Goal: Leave review/rating: Leave review/rating

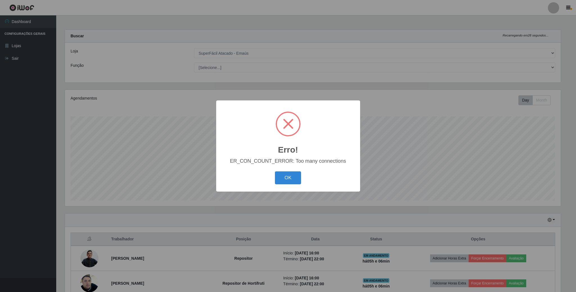
select select "407"
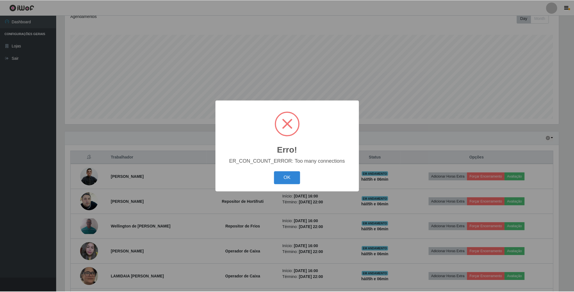
scroll to position [117, 495]
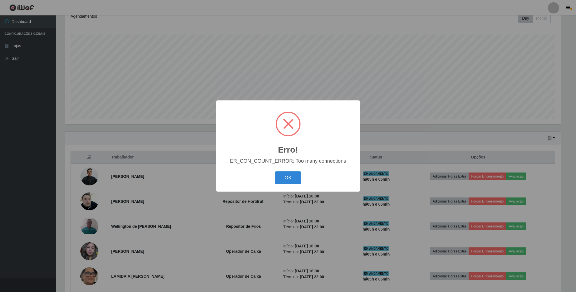
click at [283, 178] on button "OK" at bounding box center [288, 178] width 26 height 13
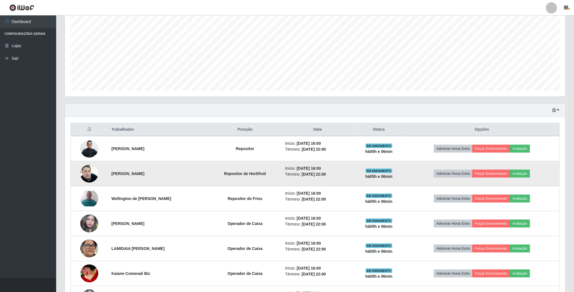
scroll to position [124, 0]
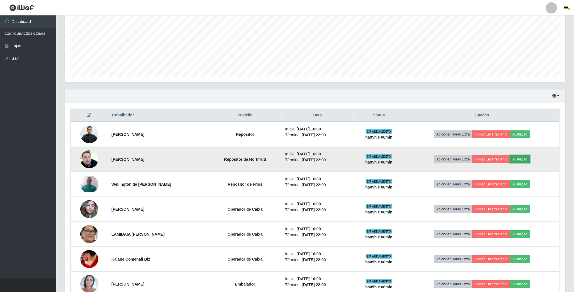
click at [527, 158] on button "Avaliação" at bounding box center [520, 160] width 20 height 8
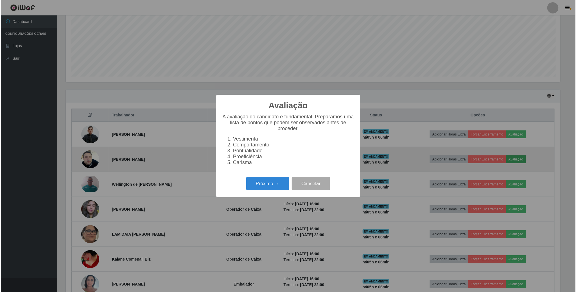
scroll to position [117, 495]
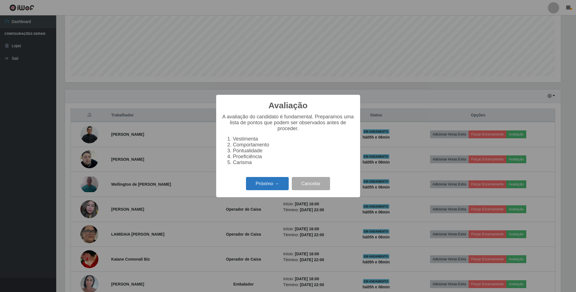
click at [274, 182] on button "Próximo →" at bounding box center [267, 183] width 43 height 13
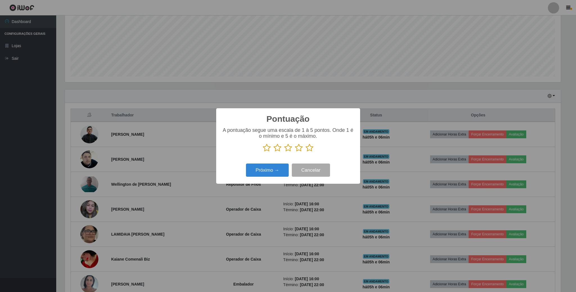
scroll to position [280766, 280388]
click at [298, 147] on icon at bounding box center [299, 148] width 8 height 8
click at [295, 152] on input "radio" at bounding box center [295, 152] width 0 height 0
click at [272, 174] on button "Próximo →" at bounding box center [267, 170] width 43 height 13
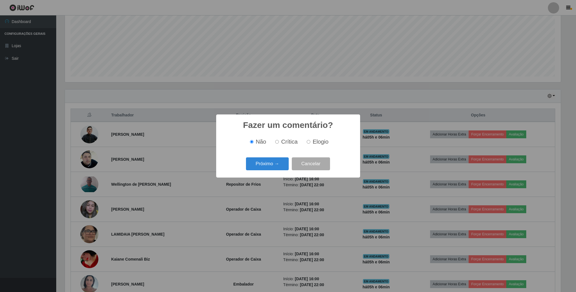
click at [274, 158] on div "Próximo → Cancelar" at bounding box center [288, 164] width 133 height 16
click at [274, 160] on button "Próximo →" at bounding box center [267, 164] width 43 height 13
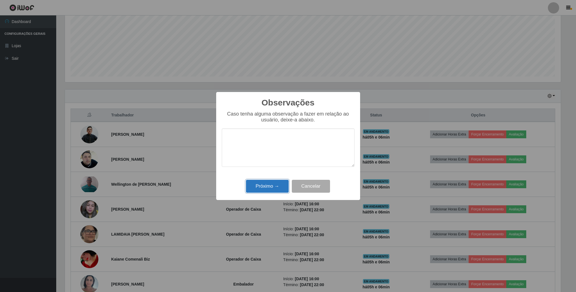
click at [275, 182] on button "Próximo →" at bounding box center [267, 186] width 43 height 13
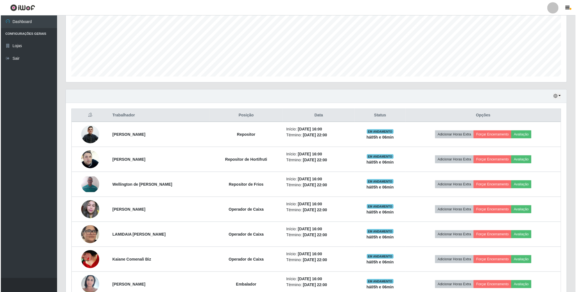
scroll to position [117, 500]
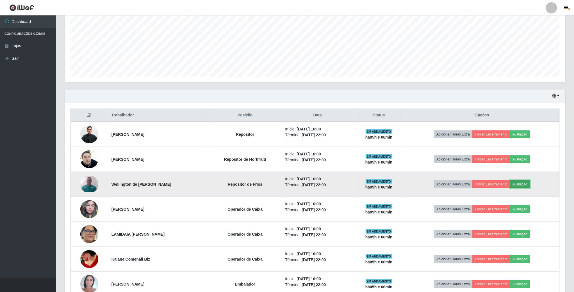
click at [529, 185] on button "Avaliação" at bounding box center [520, 185] width 20 height 8
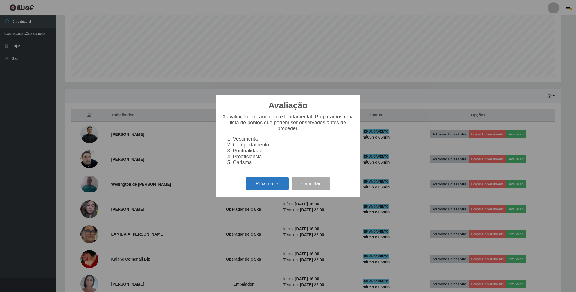
click at [279, 187] on button "Próximo →" at bounding box center [267, 183] width 43 height 13
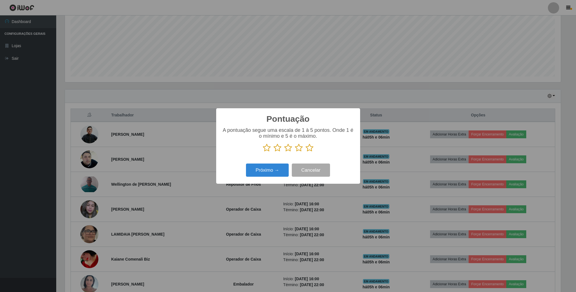
click at [310, 149] on icon at bounding box center [309, 148] width 8 height 8
click at [305, 152] on input "radio" at bounding box center [305, 152] width 0 height 0
click at [267, 178] on div "Próximo → Cancelar" at bounding box center [288, 170] width 133 height 16
click at [270, 174] on button "Próximo →" at bounding box center [267, 170] width 43 height 13
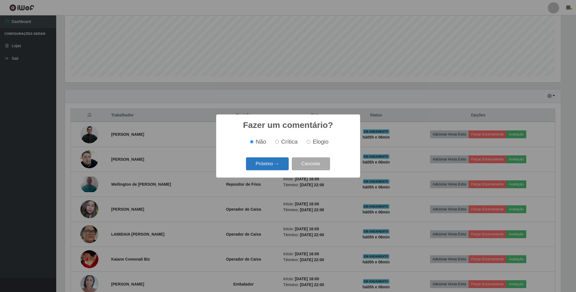
click at [276, 170] on button "Próximo →" at bounding box center [267, 164] width 43 height 13
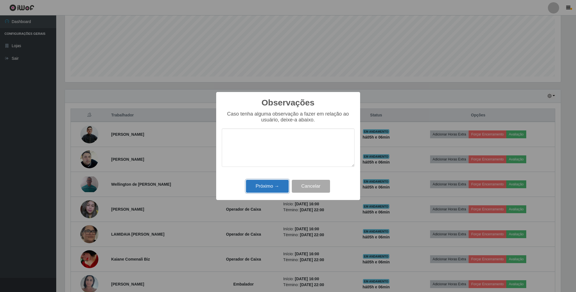
click at [275, 186] on button "Próximo →" at bounding box center [267, 186] width 43 height 13
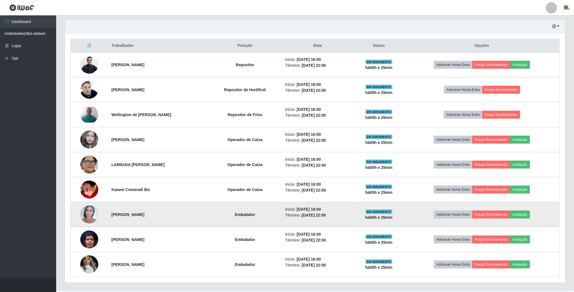
scroll to position [208, 0]
